Goal: Task Accomplishment & Management: Use online tool/utility

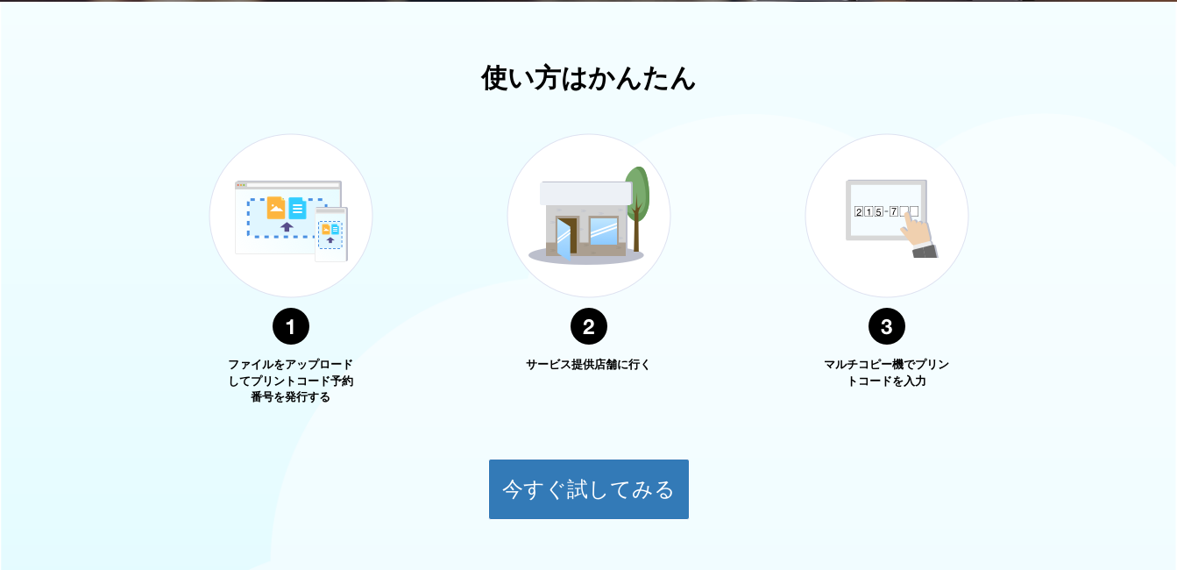
scroll to position [690, 0]
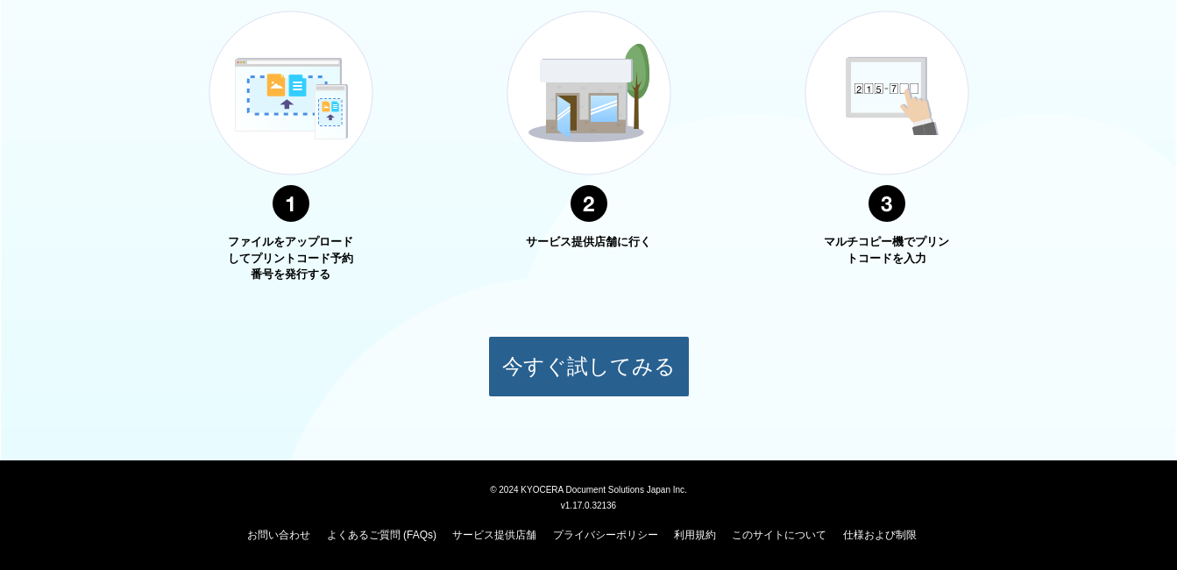
click at [584, 350] on button "今すぐ試してみる" at bounding box center [589, 366] width 202 height 61
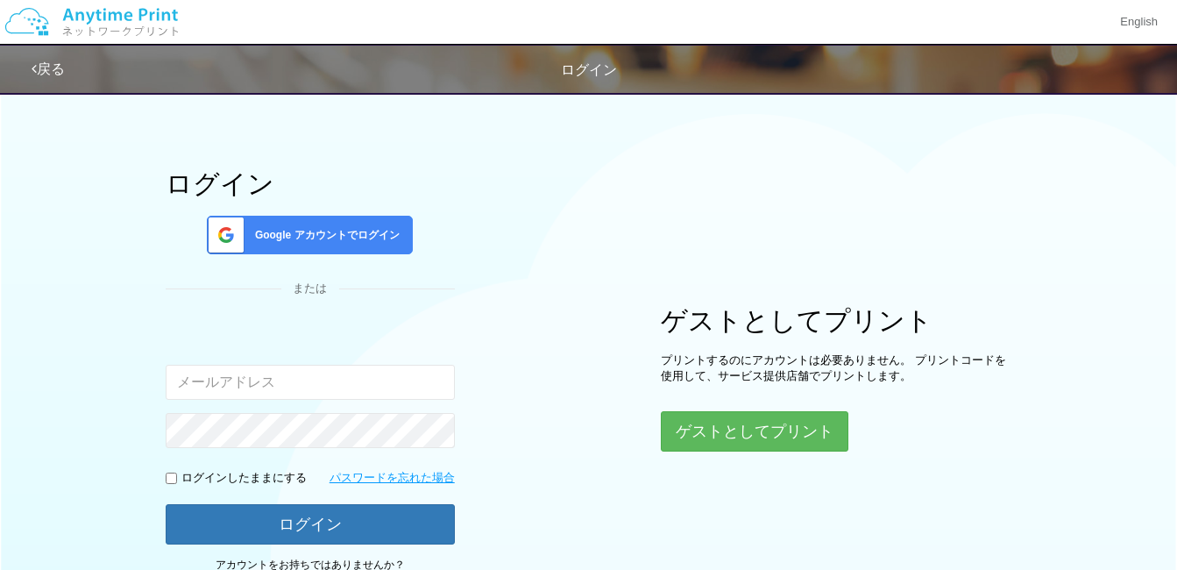
scroll to position [151, 0]
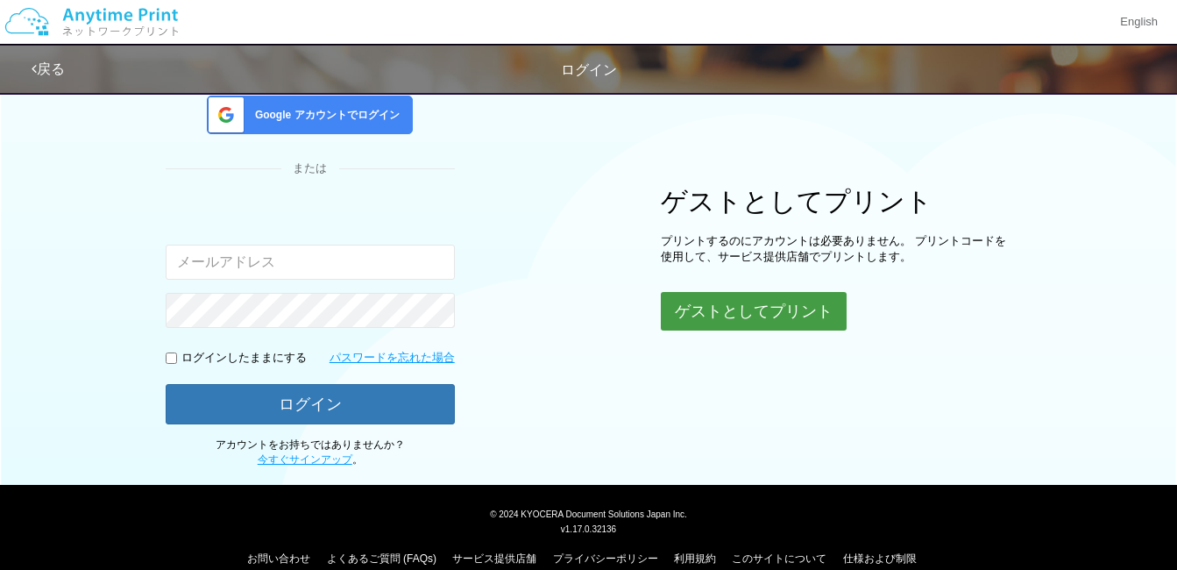
click at [733, 302] on button "ゲストとしてプリント" at bounding box center [754, 311] width 186 height 39
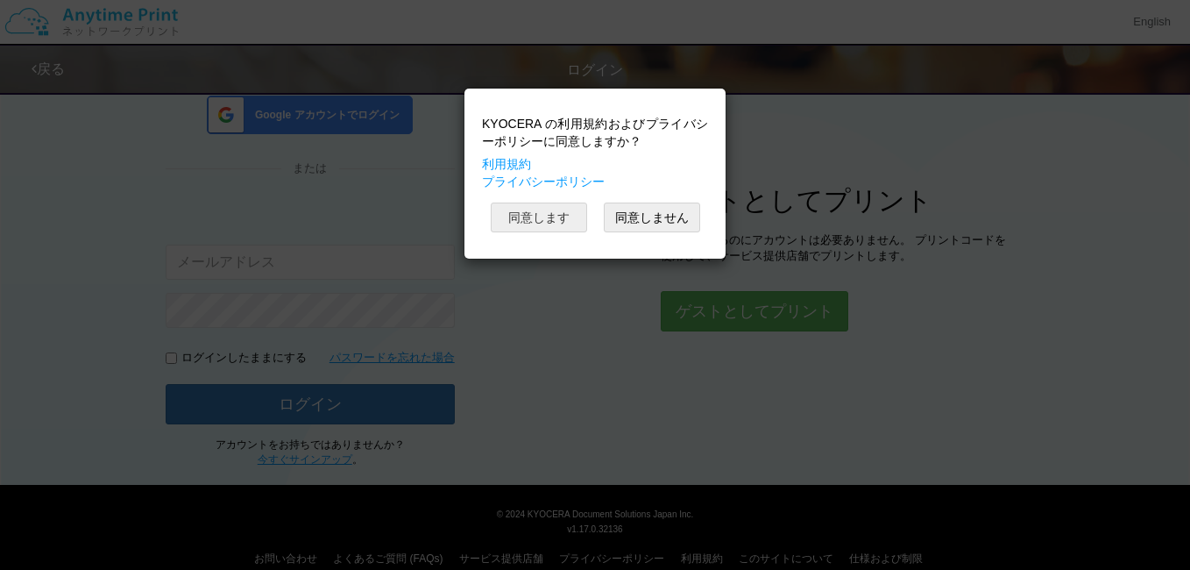
click at [537, 215] on button "同意します" at bounding box center [539, 217] width 96 height 30
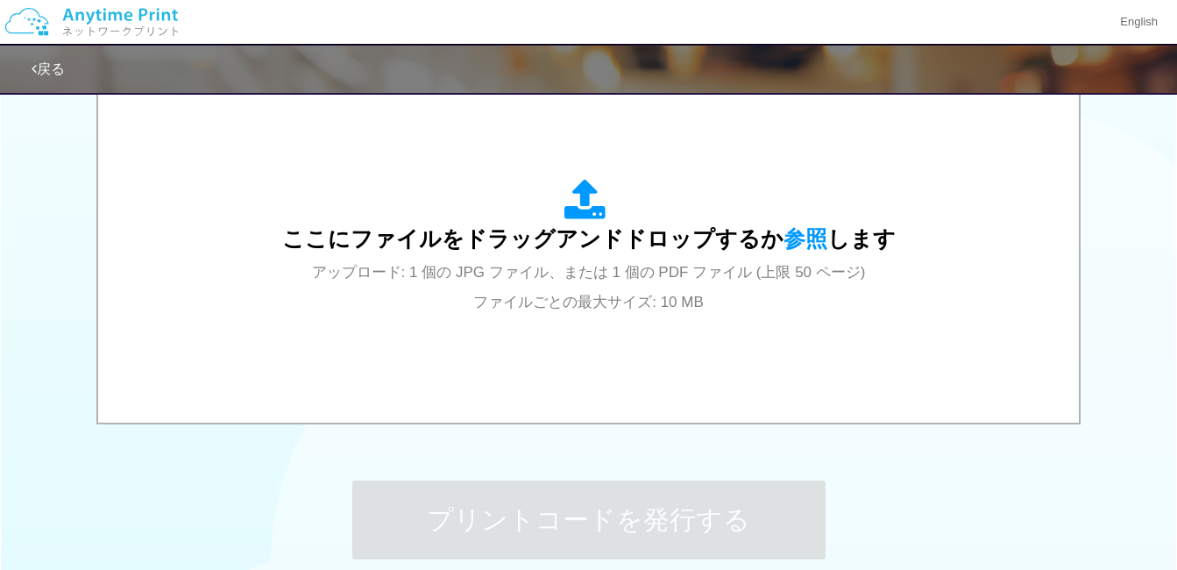
scroll to position [640, 0]
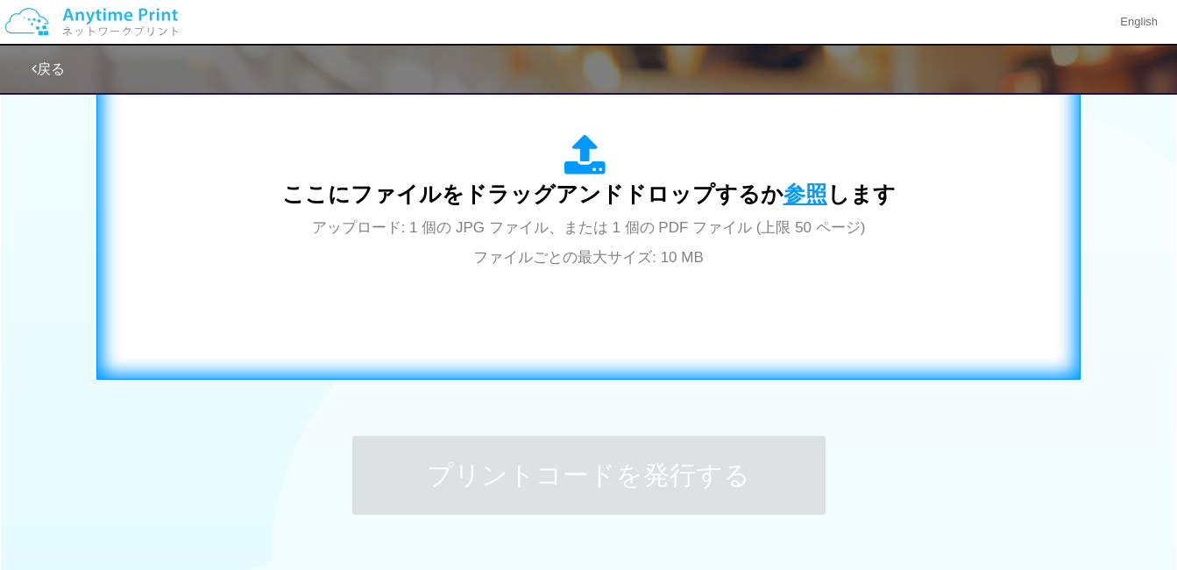
click at [799, 197] on span "参照" at bounding box center [805, 193] width 44 height 25
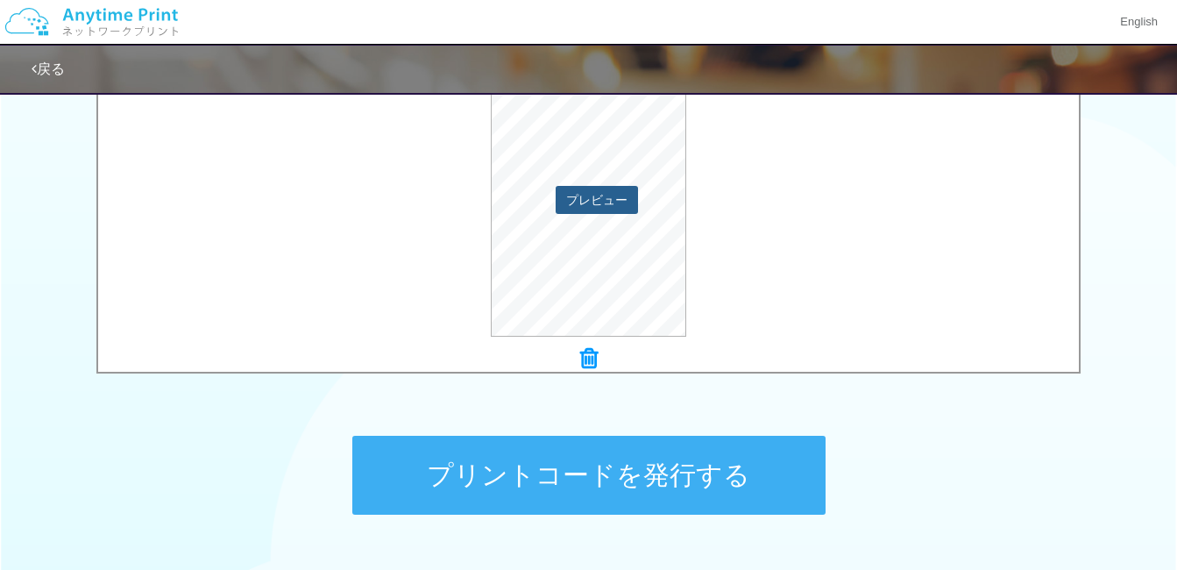
click at [594, 187] on button "プレビュー" at bounding box center [597, 200] width 82 height 28
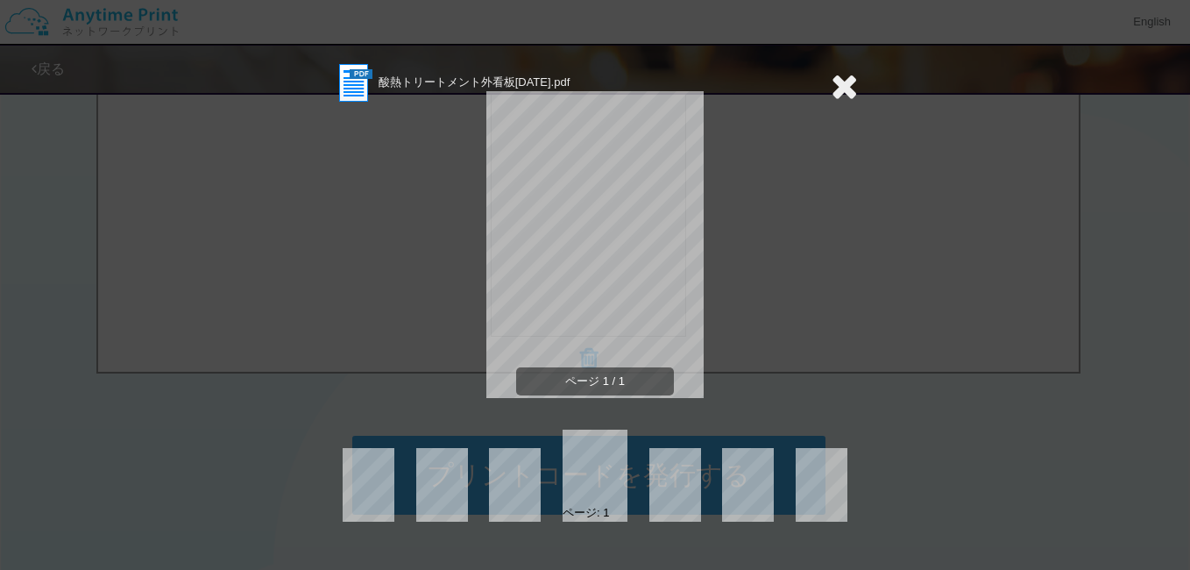
click at [836, 91] on icon at bounding box center [844, 85] width 27 height 35
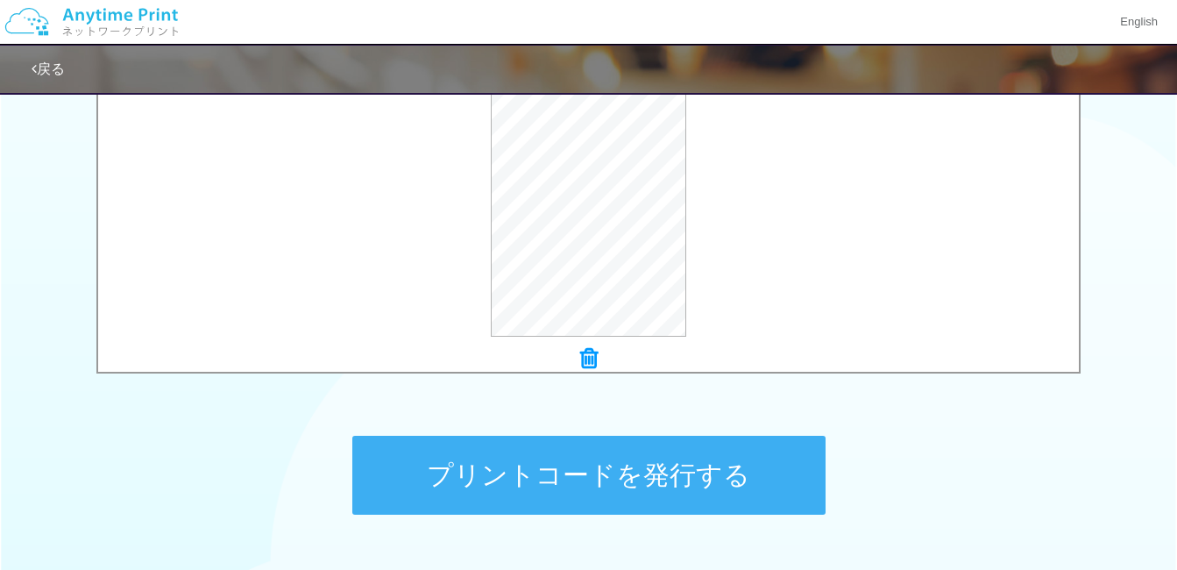
click at [624, 489] on button "プリントコードを発行する" at bounding box center [588, 474] width 473 height 79
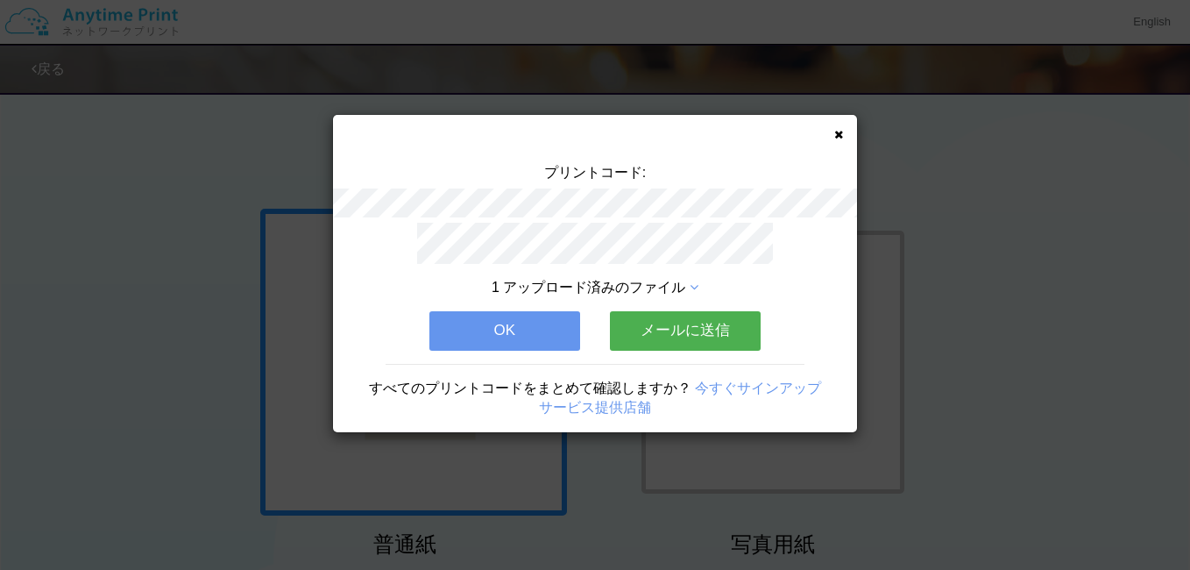
click at [535, 329] on button "OK" at bounding box center [504, 330] width 151 height 39
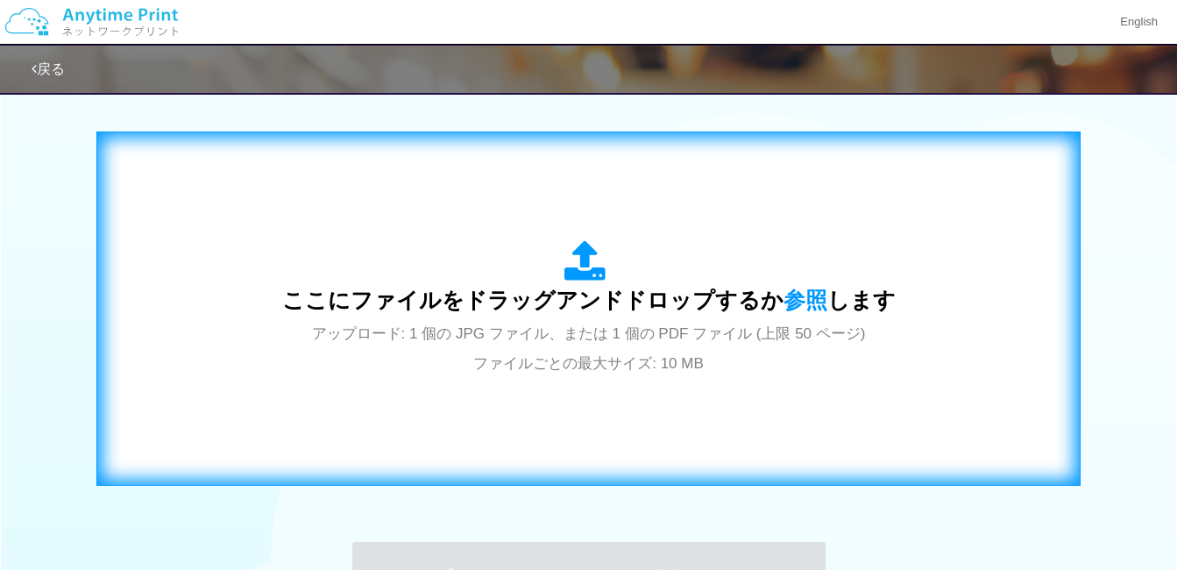
scroll to position [413, 0]
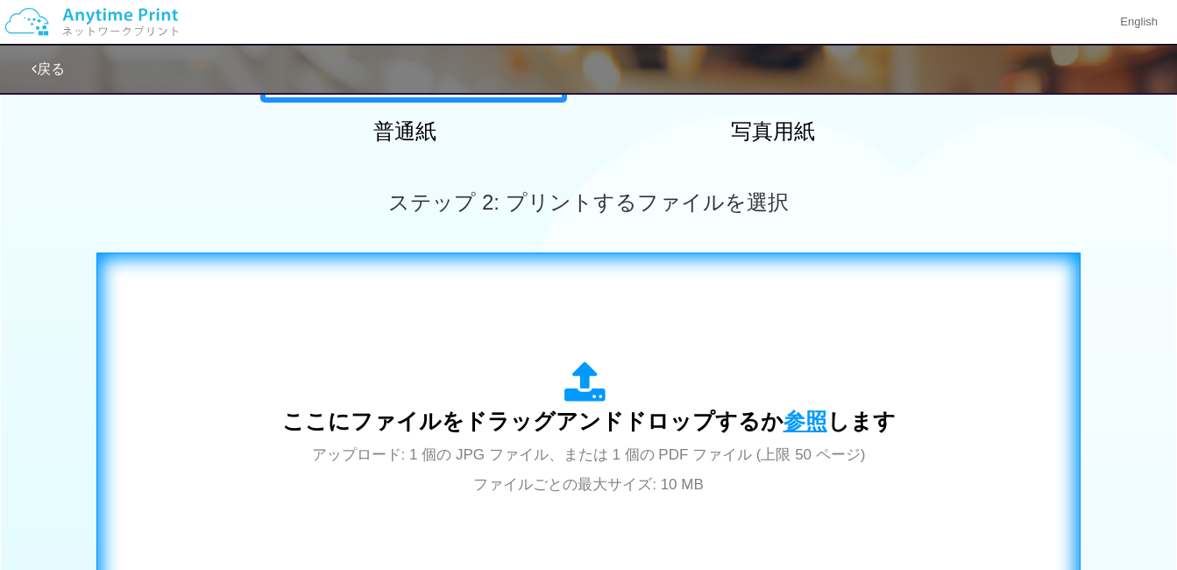
click at [798, 421] on span "参照" at bounding box center [805, 420] width 44 height 25
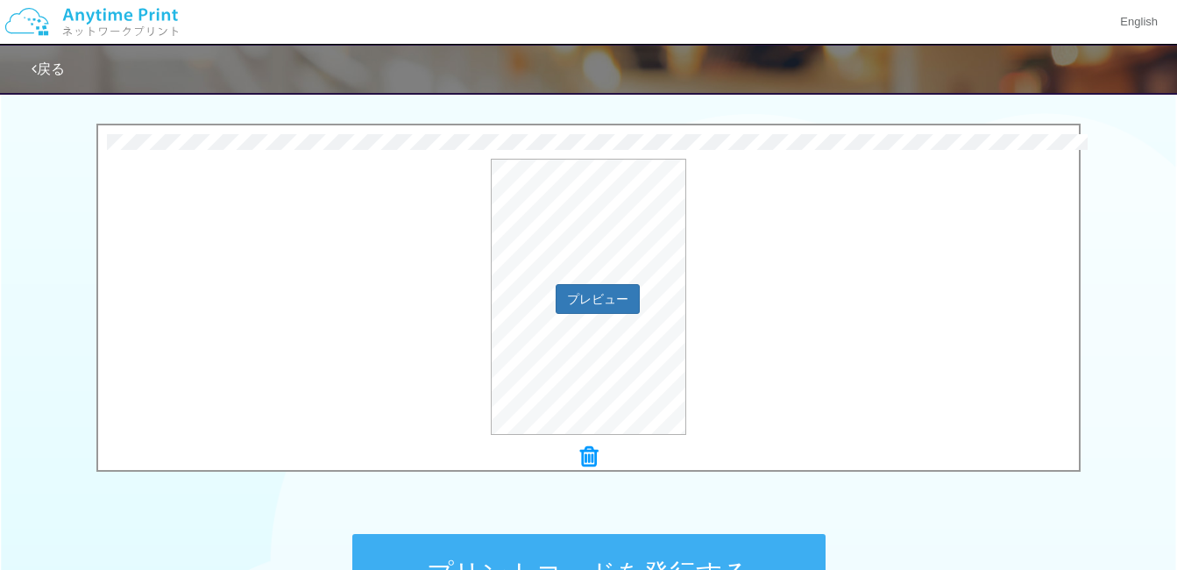
scroll to position [647, 0]
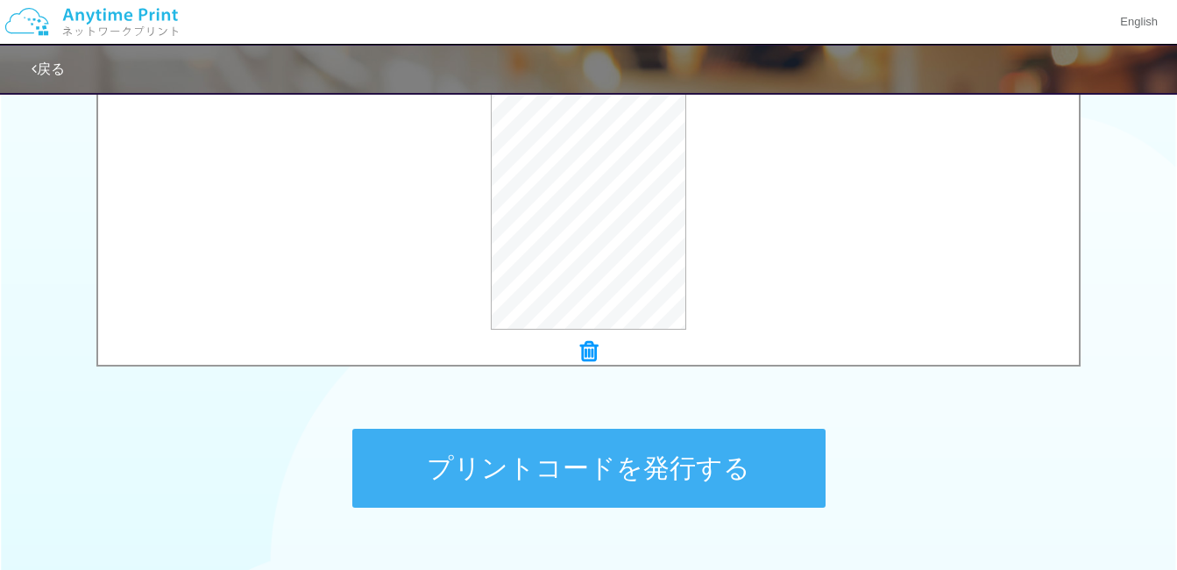
click at [666, 471] on button "プリントコードを発行する" at bounding box center [588, 467] width 473 height 79
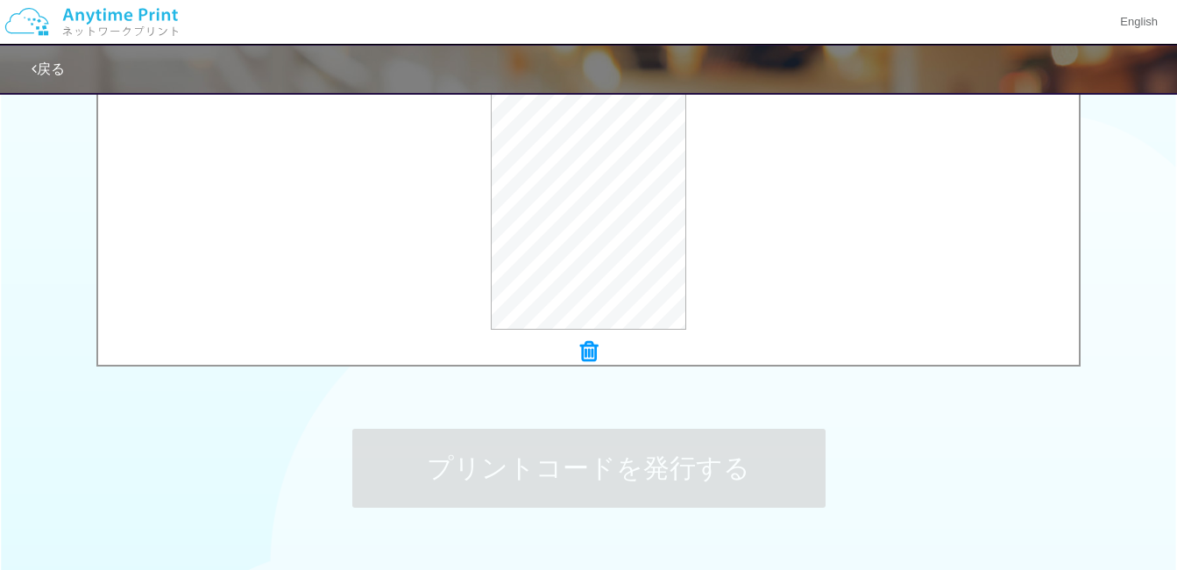
scroll to position [0, 0]
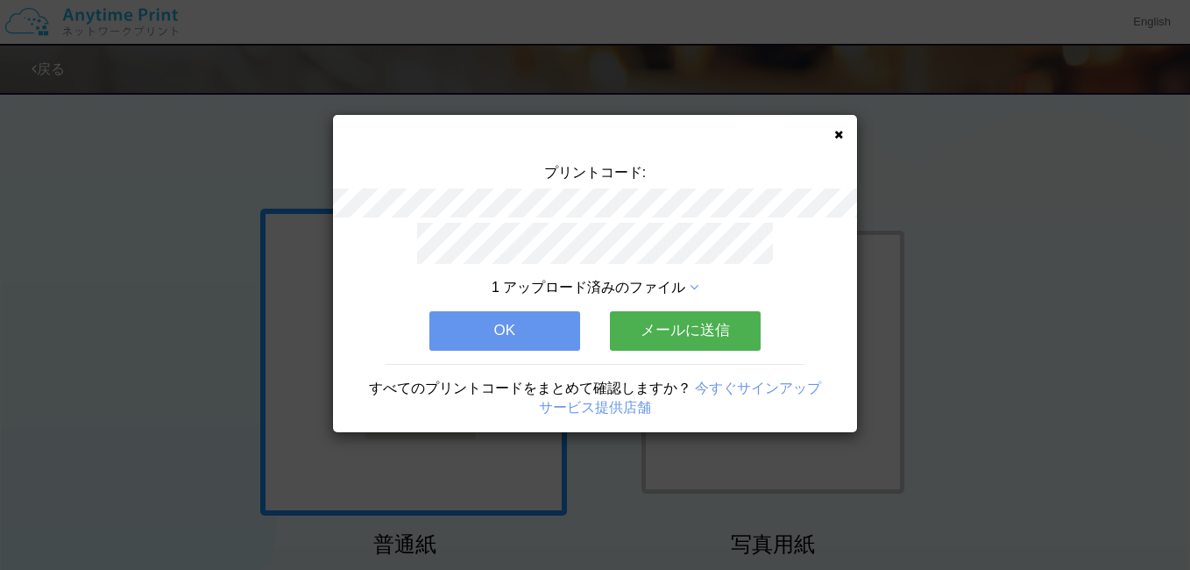
click at [556, 323] on button "OK" at bounding box center [504, 330] width 151 height 39
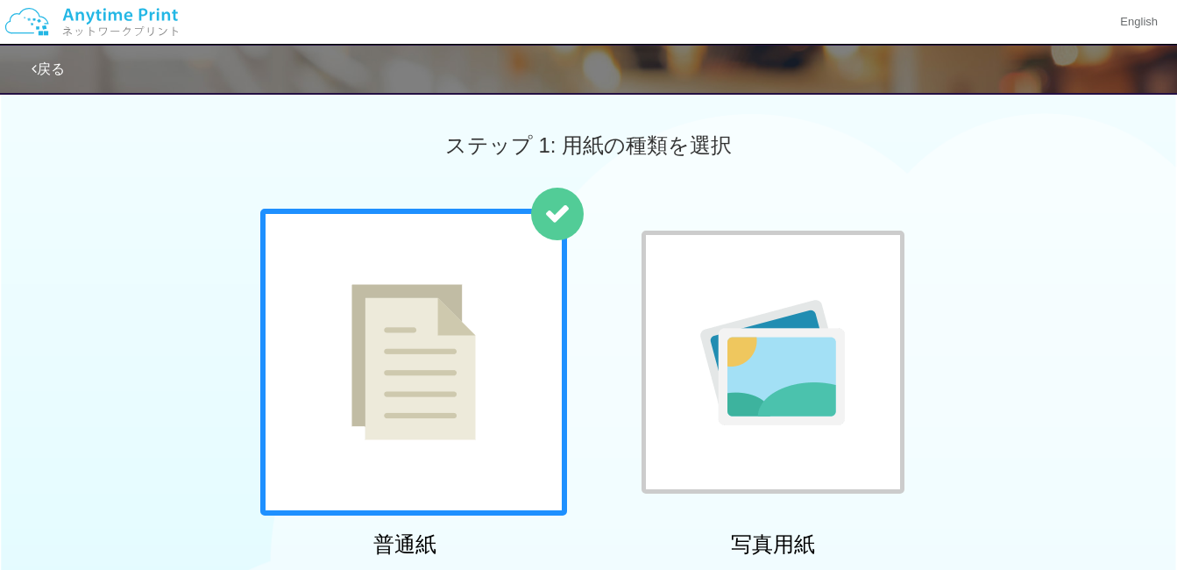
scroll to position [467, 0]
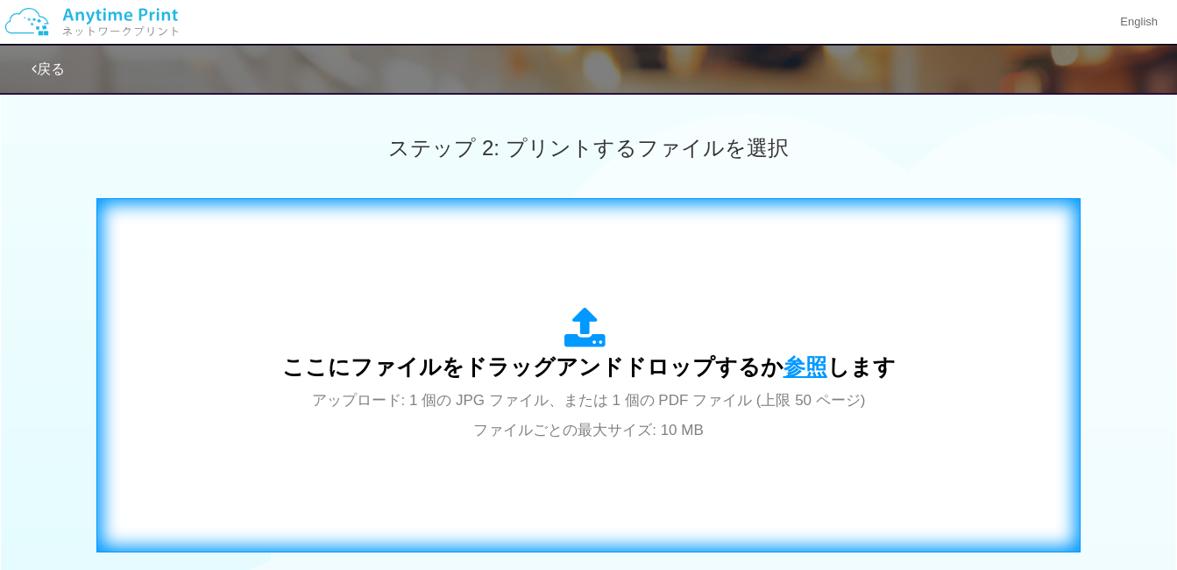
click at [783, 363] on span "参照" at bounding box center [805, 366] width 44 height 25
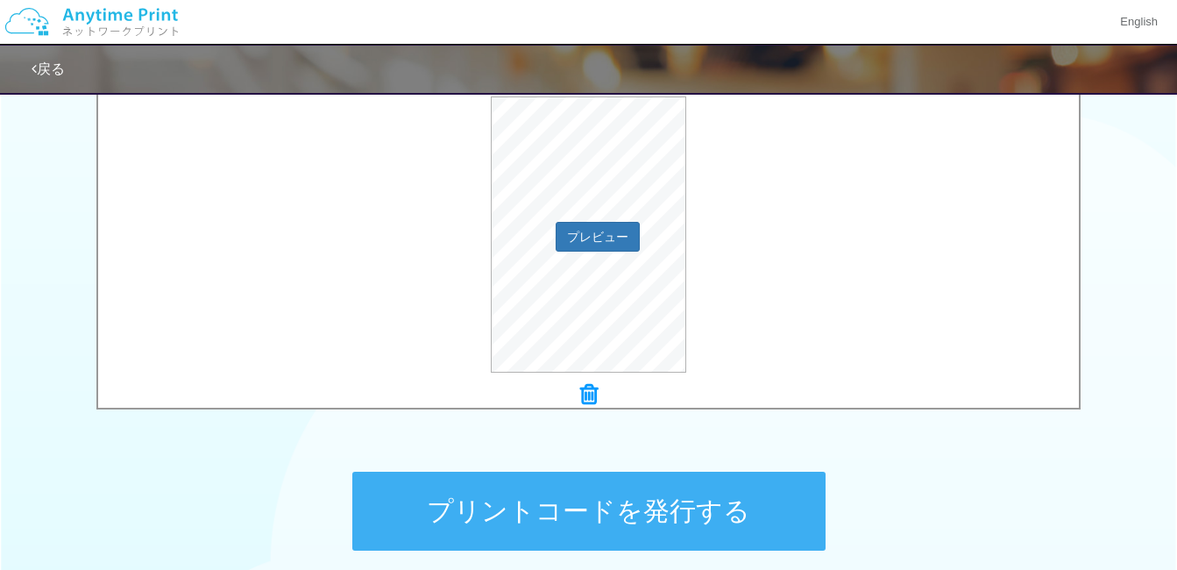
scroll to position [763, 0]
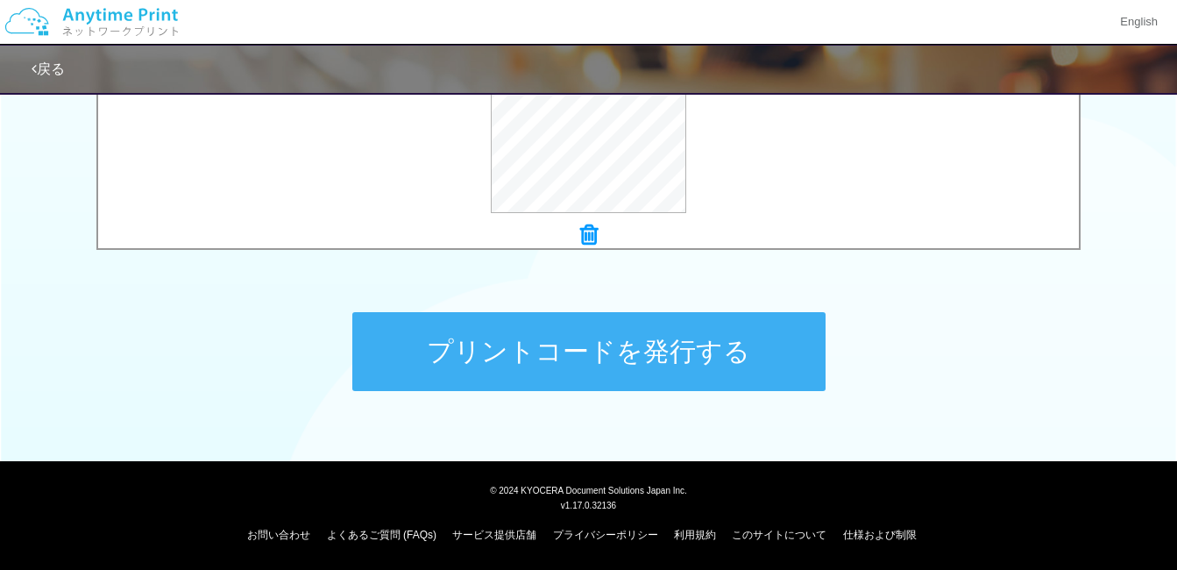
click at [557, 348] on button "プリントコードを発行する" at bounding box center [588, 351] width 473 height 79
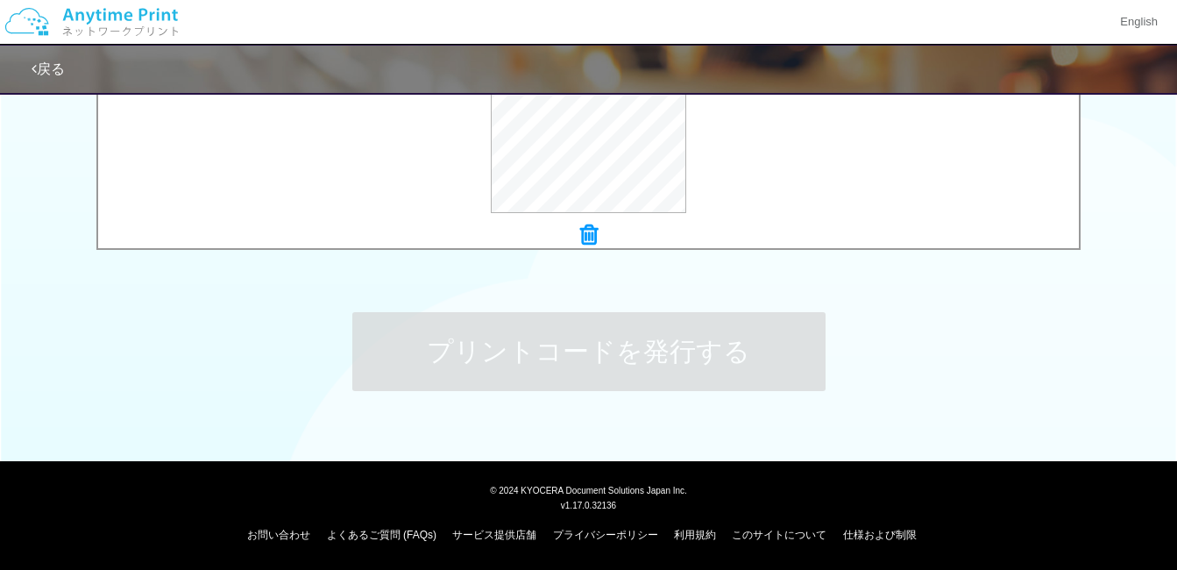
scroll to position [0, 0]
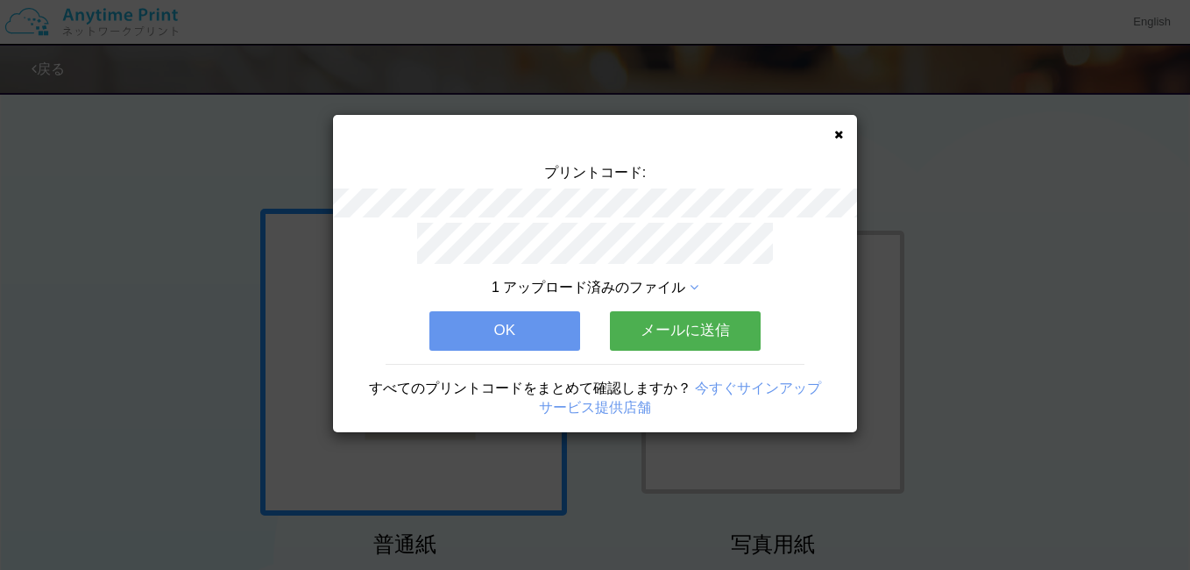
click at [539, 332] on button "OK" at bounding box center [504, 330] width 151 height 39
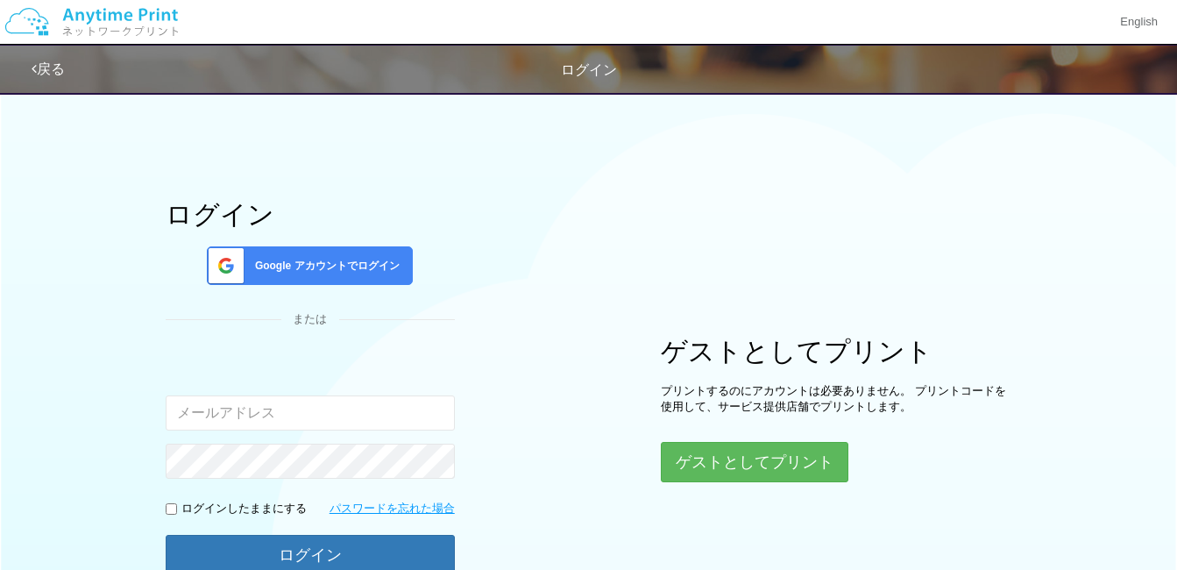
scroll to position [151, 0]
